Goal: Task Accomplishment & Management: Manage account settings

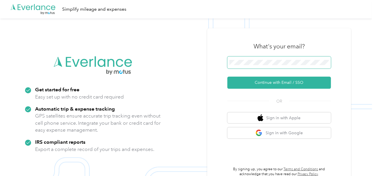
click at [254, 66] on span at bounding box center [280, 62] width 104 height 12
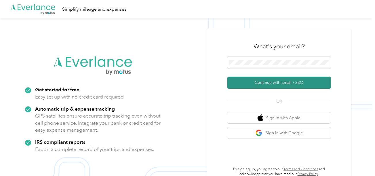
click at [261, 86] on button "Continue with Email / SSO" at bounding box center [280, 83] width 104 height 12
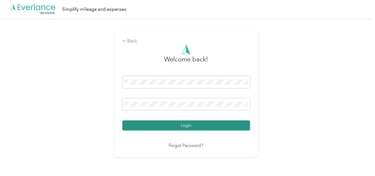
drag, startPoint x: 208, startPoint y: 126, endPoint x: 245, endPoint y: 116, distance: 37.7
click at [209, 126] on button "Login" at bounding box center [186, 125] width 128 height 10
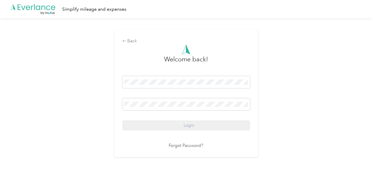
click at [309, 103] on div "Back Welcome back! Login Forgot Password?" at bounding box center [186, 95] width 373 height 155
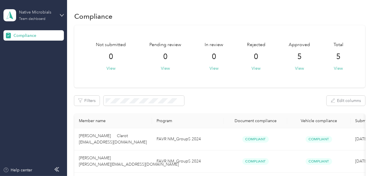
click at [25, 18] on div "Team dashboard" at bounding box center [32, 18] width 27 height 3
click at [27, 56] on div "Log out" at bounding box center [63, 60] width 113 height 10
